Goal: Use online tool/utility: Utilize a website feature to perform a specific function

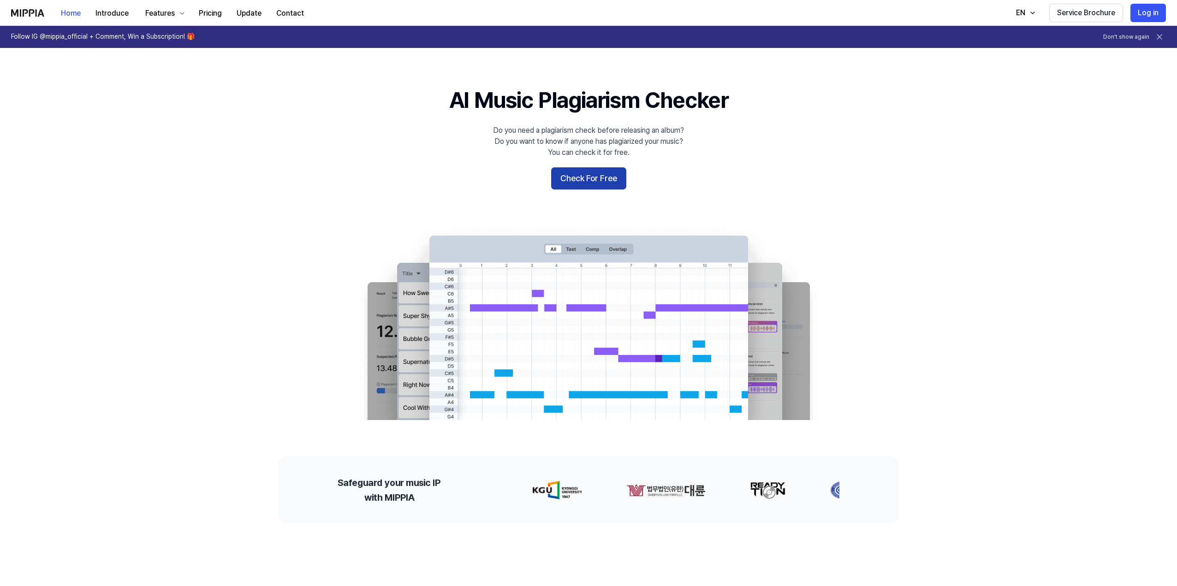
click at [614, 182] on button "Check For Free" at bounding box center [588, 178] width 75 height 22
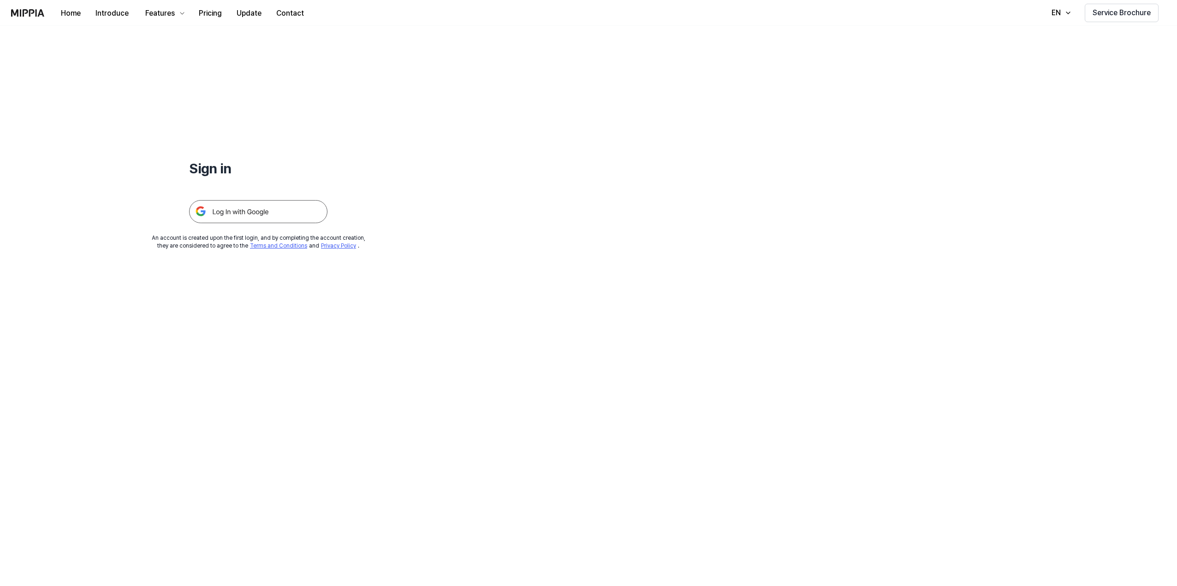
click at [250, 213] on img at bounding box center [258, 211] width 138 height 23
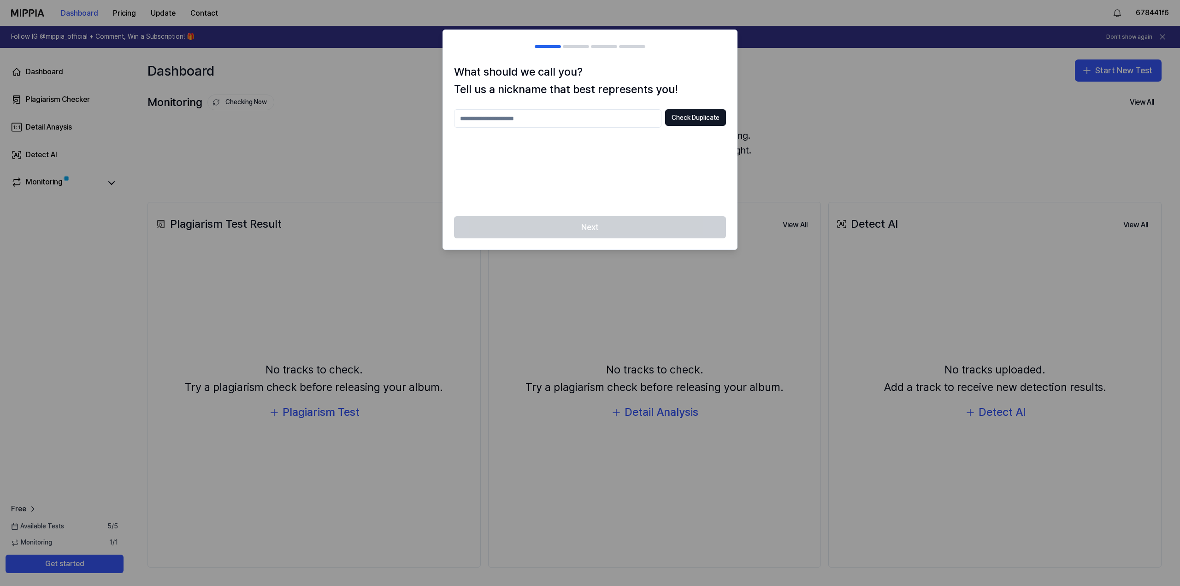
click at [389, 174] on div at bounding box center [590, 293] width 1180 height 586
click at [529, 121] on input "text" at bounding box center [557, 118] width 207 height 18
type input "*"
type input "*****"
click at [669, 119] on button "Check Duplicate" at bounding box center [695, 117] width 61 height 17
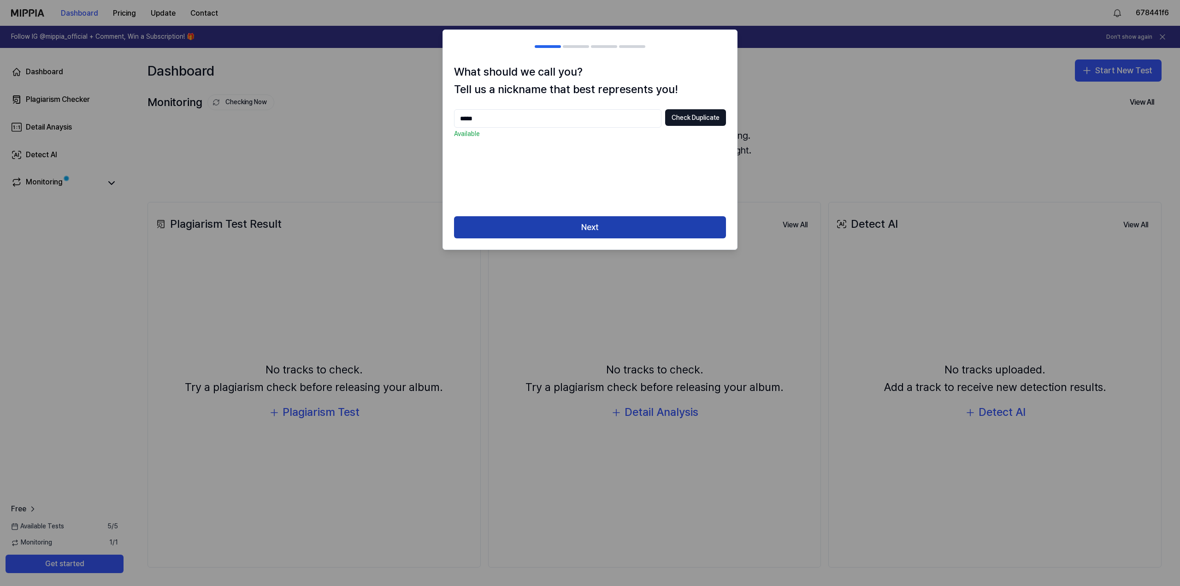
click at [621, 224] on button "Next" at bounding box center [590, 227] width 272 height 22
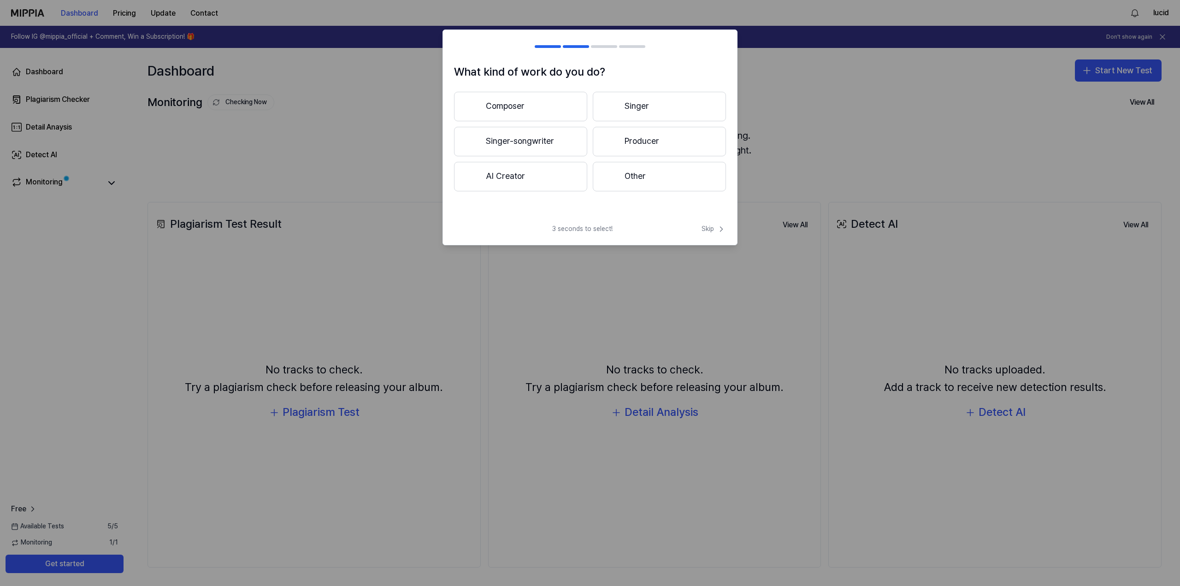
click at [557, 112] on button "Composer" at bounding box center [520, 107] width 133 height 30
click at [719, 225] on icon at bounding box center [721, 229] width 9 height 9
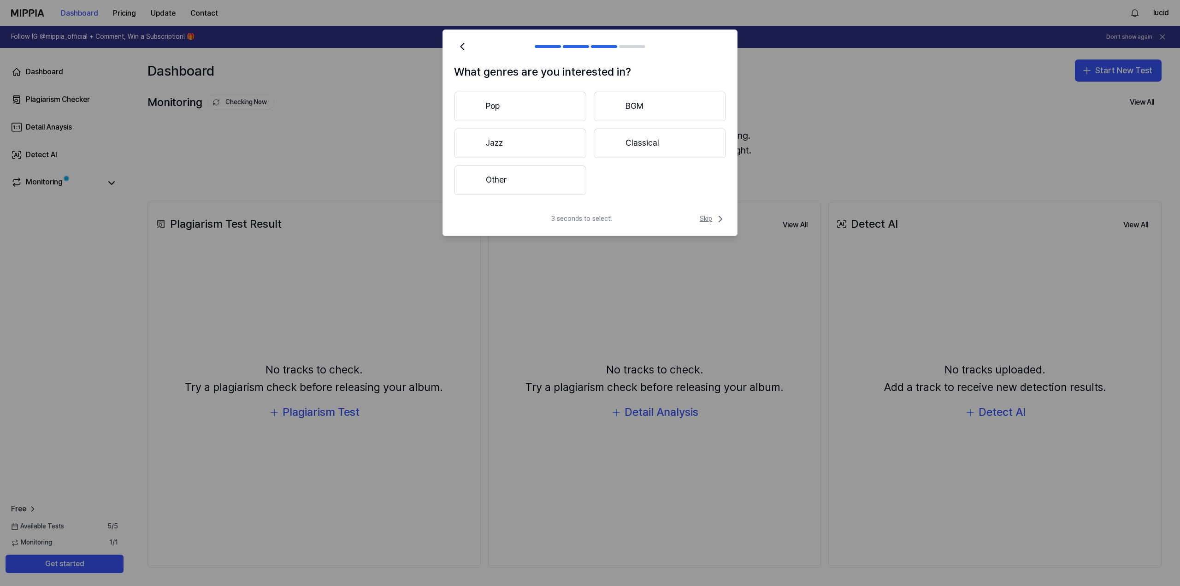
click at [712, 217] on span "Skip" at bounding box center [713, 218] width 26 height 11
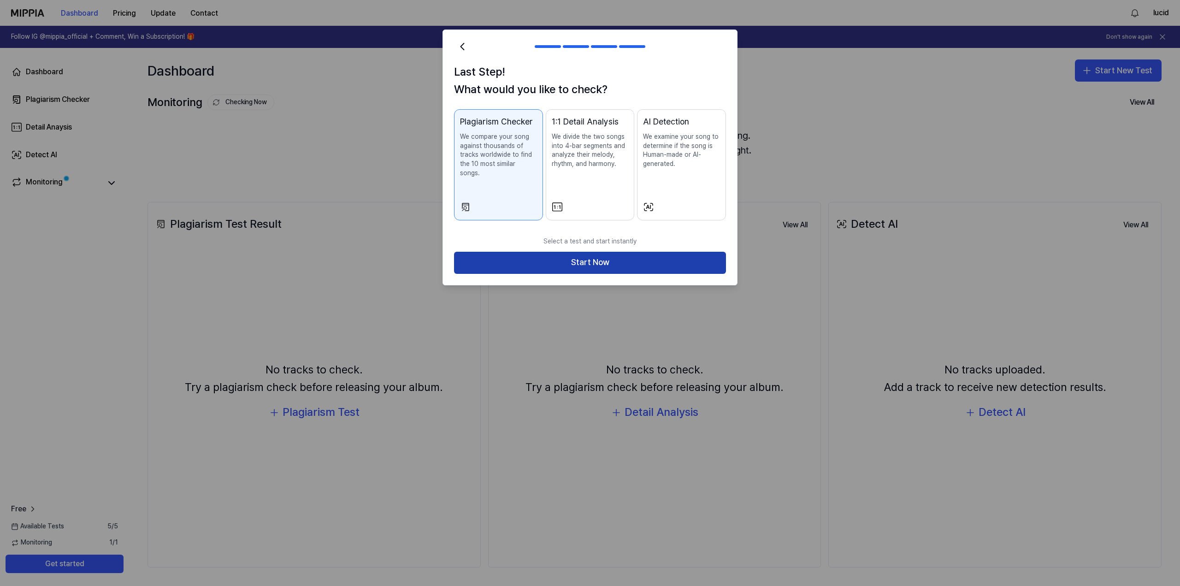
click at [706, 255] on button "Start Now" at bounding box center [590, 263] width 272 height 22
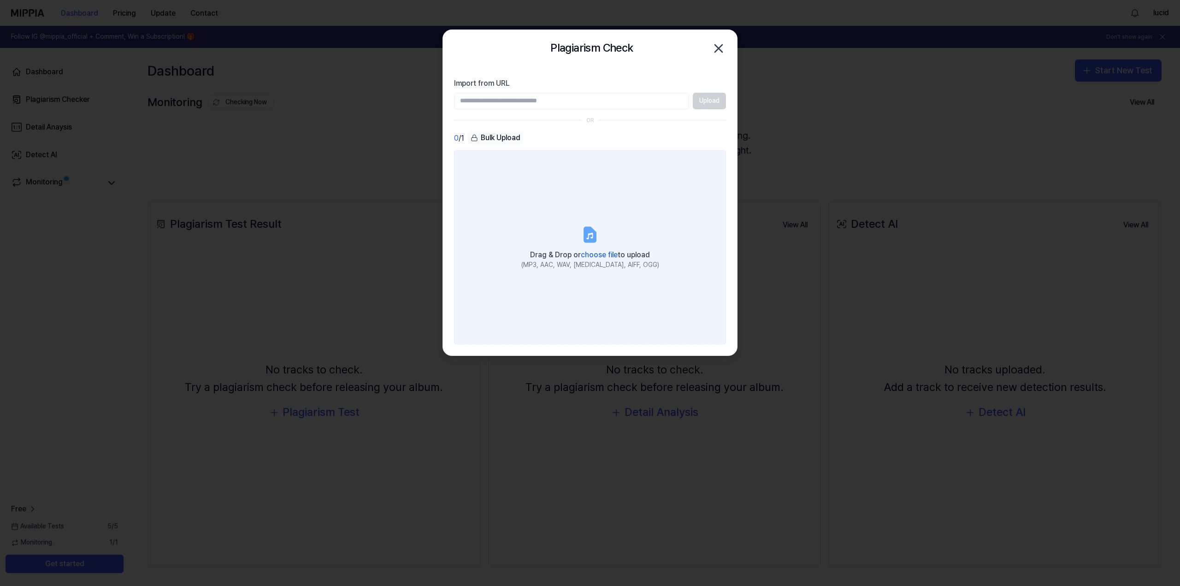
click at [655, 211] on label "Drag & Drop or choose file to upload (MP3, AAC, WAV, FLAC, AIFF, OGG)" at bounding box center [590, 247] width 272 height 194
click at [0, 0] on input "Drag & Drop or choose file to upload (MP3, AAC, WAV, FLAC, AIFF, OGG)" at bounding box center [0, 0] width 0 height 0
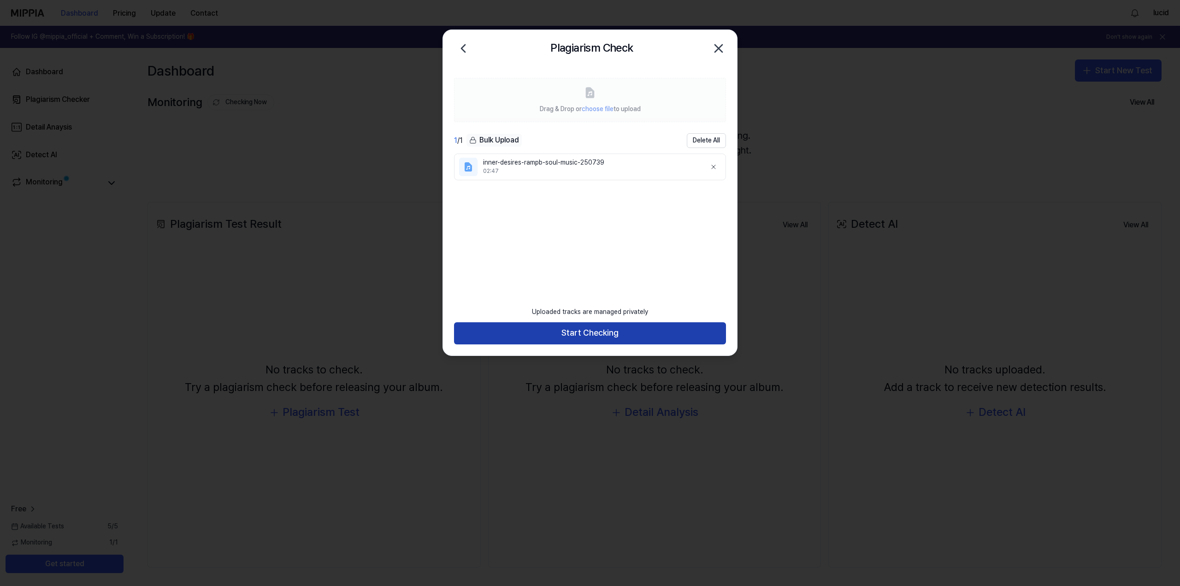
click at [581, 338] on button "Start Checking" at bounding box center [590, 333] width 272 height 22
